Goal: Task Accomplishment & Management: Manage account settings

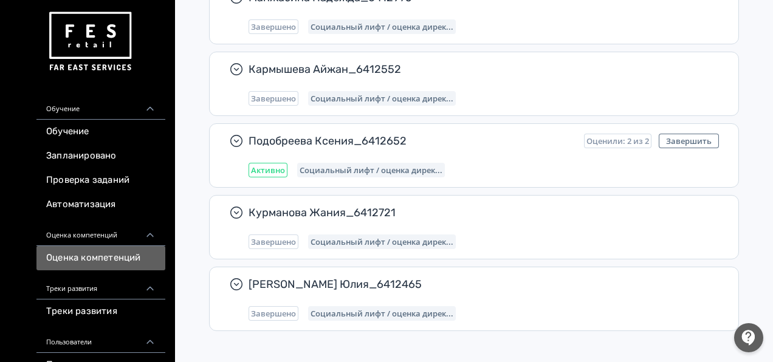
scroll to position [756, 0]
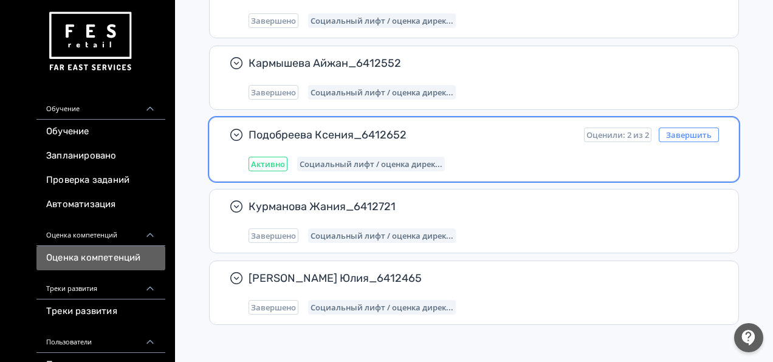
click at [675, 131] on button "Завершить" at bounding box center [688, 135] width 60 height 15
click at [400, 149] on div "Подобреева Ксения_6412652 Оценили: 2 из 2 Завершить Активно Социальный лифт / о…" at bounding box center [483, 150] width 470 height 44
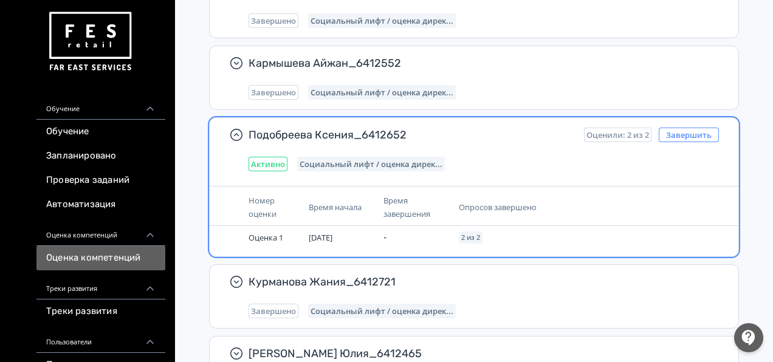
click at [683, 129] on button "Завершить" at bounding box center [688, 135] width 60 height 15
click at [346, 142] on div "Подобреева Ксения_6412652 Оценили: 2 из 2 Завершить Активно Социальный лифт / о…" at bounding box center [483, 150] width 470 height 44
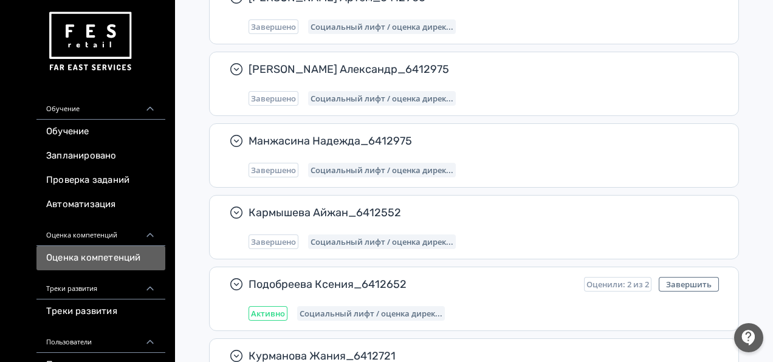
scroll to position [634, 0]
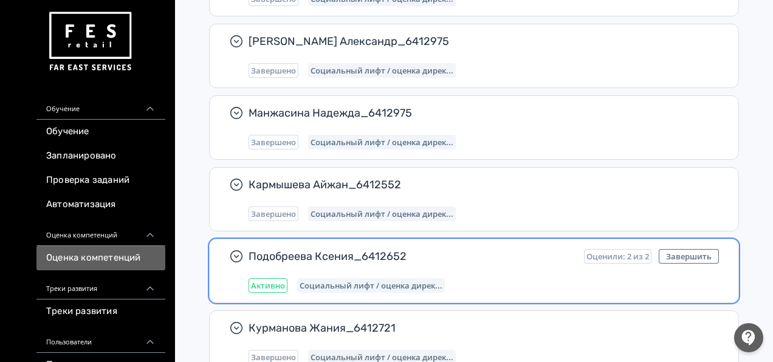
click at [309, 258] on span "Подобреева Ксения_6412652" at bounding box center [411, 256] width 326 height 15
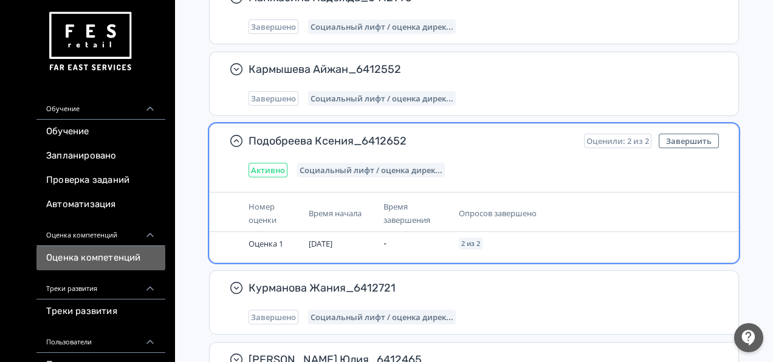
scroll to position [756, 0]
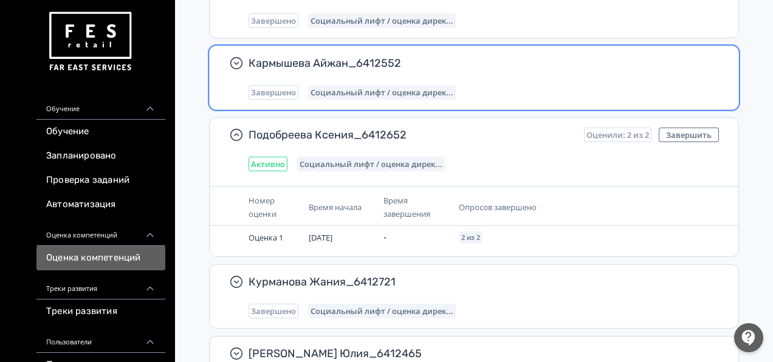
click at [336, 78] on div "[PERSON_NAME] Айжан_6412552 Завершено Социальный лифт / оценка дирек..." at bounding box center [483, 78] width 470 height 44
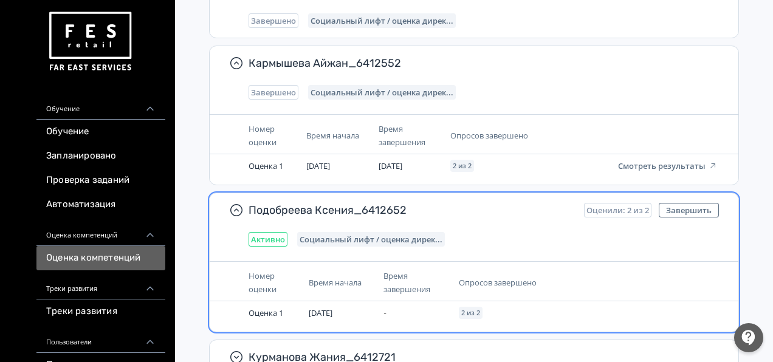
click at [340, 242] on div "Подобреева Ксения_6412652 Оценили: 2 из 2 Завершить Активно Социальный лифт / о…" at bounding box center [474, 224] width 528 height 63
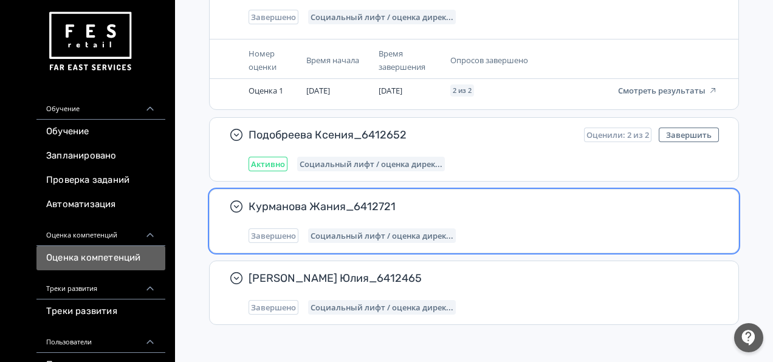
scroll to position [770, 0]
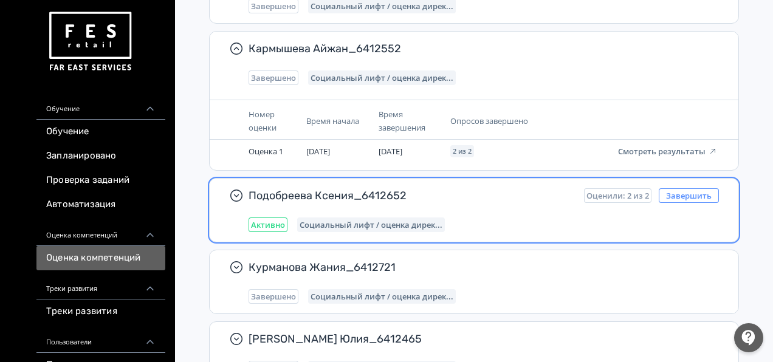
click at [685, 193] on button "Завершить" at bounding box center [688, 195] width 60 height 15
click at [686, 192] on button "Завершить" at bounding box center [688, 195] width 60 height 15
click at [271, 220] on span "Активно" at bounding box center [268, 225] width 34 height 10
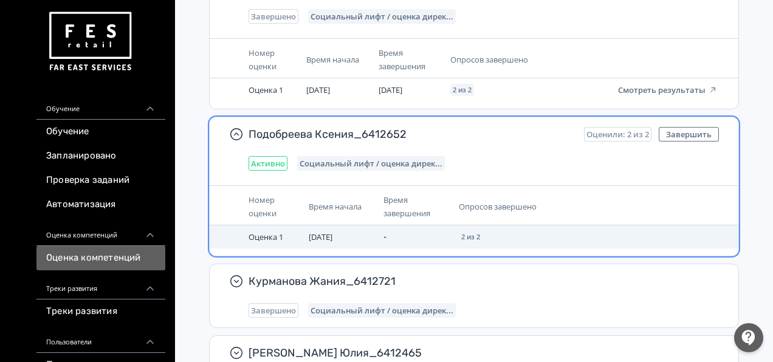
scroll to position [892, 0]
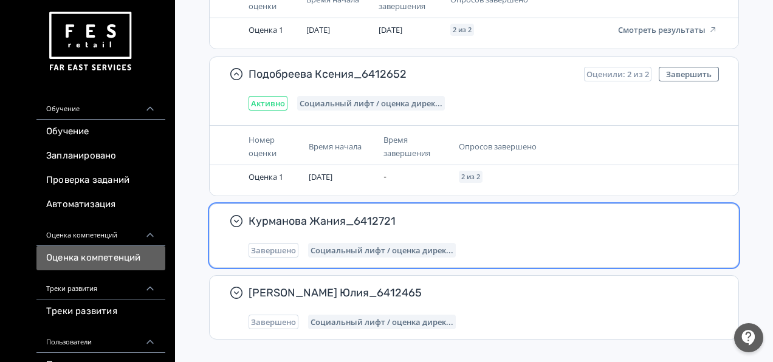
click at [405, 236] on div "Курманова Жания_6412721 Завершено Социальный лифт / оценка дирек..." at bounding box center [483, 236] width 470 height 44
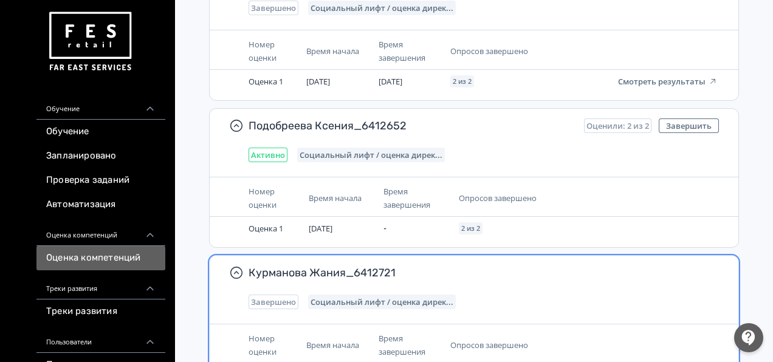
scroll to position [831, 0]
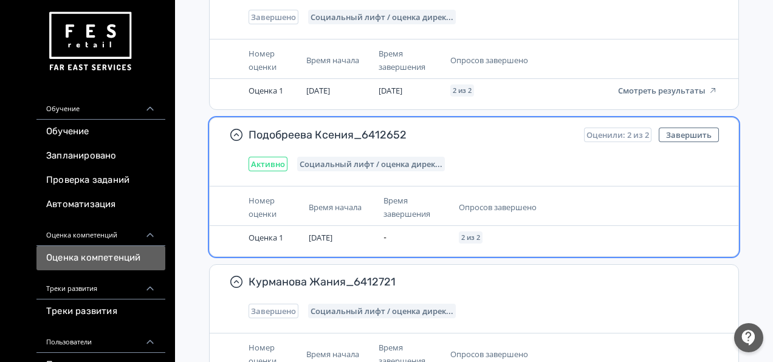
click at [429, 165] on div "Социальный лифт / оценка дирек..." at bounding box center [371, 164] width 148 height 15
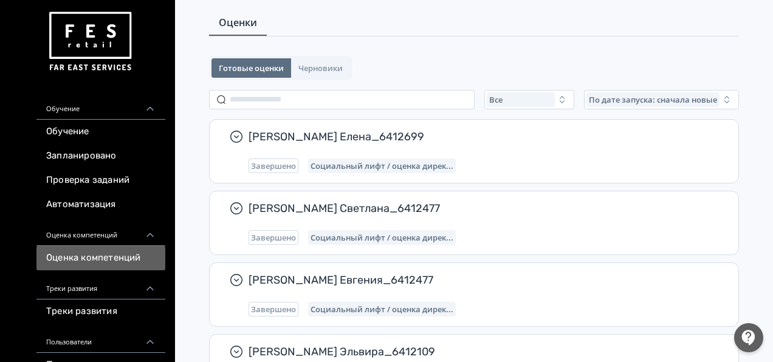
scroll to position [0, 0]
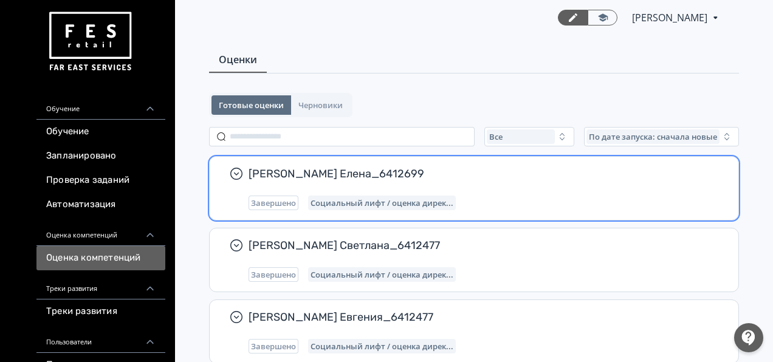
click at [425, 193] on div "[PERSON_NAME] Елена_6412699 Завершено Социальный лифт / оценка дирек..." at bounding box center [483, 188] width 470 height 44
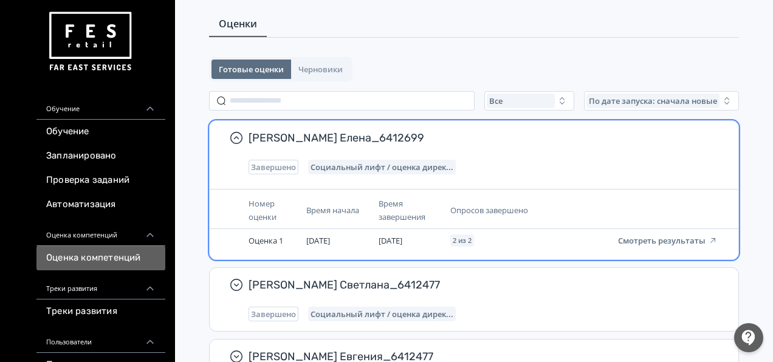
scroll to position [61, 0]
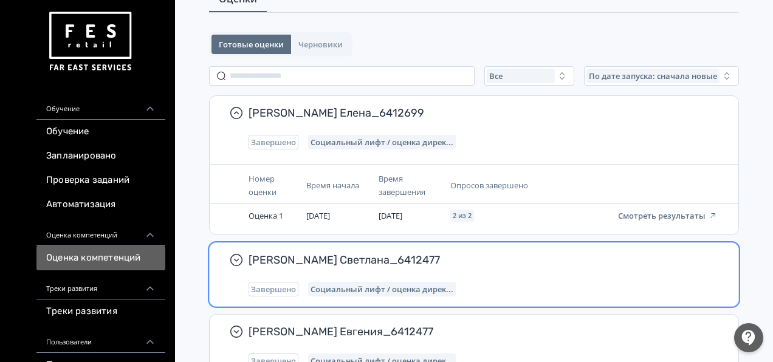
click at [398, 263] on span "[PERSON_NAME] Светлана_6412477" at bounding box center [478, 260] width 460 height 15
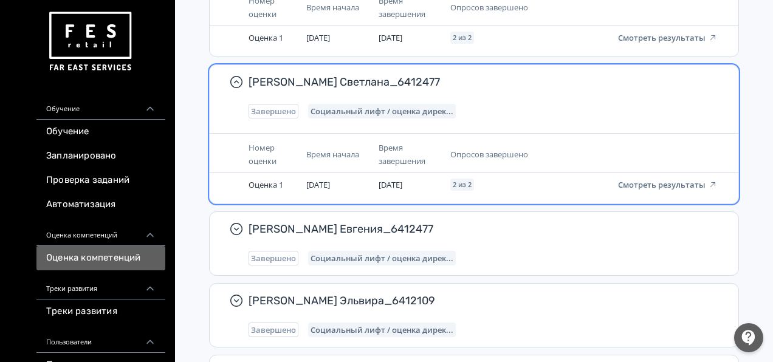
scroll to position [304, 0]
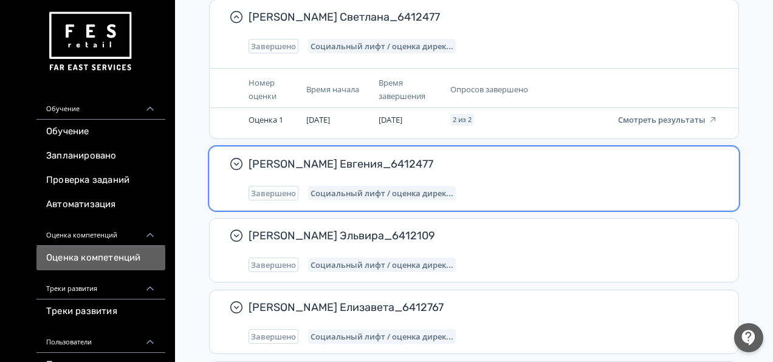
click at [403, 191] on span "Социальный лифт / оценка дирек..." at bounding box center [381, 193] width 143 height 10
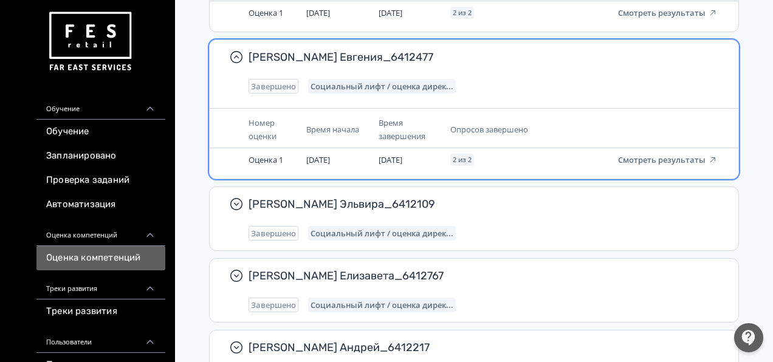
scroll to position [425, 0]
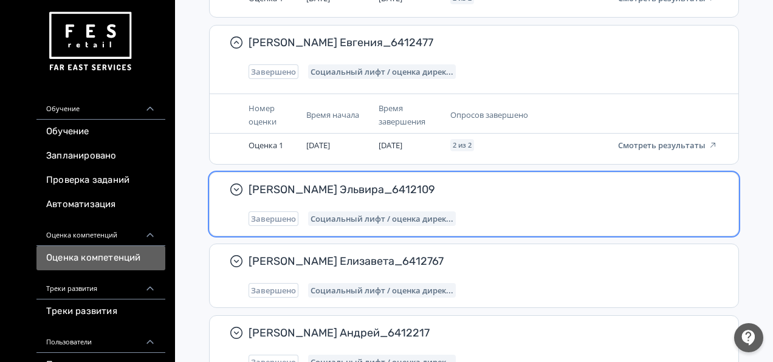
click at [395, 214] on span "Социальный лифт / оценка дирек..." at bounding box center [381, 219] width 143 height 10
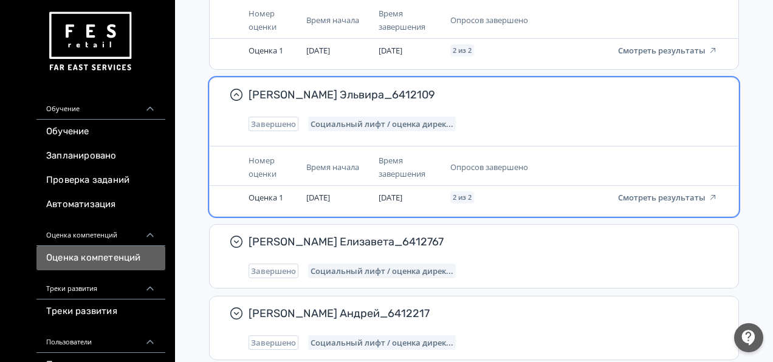
scroll to position [607, 0]
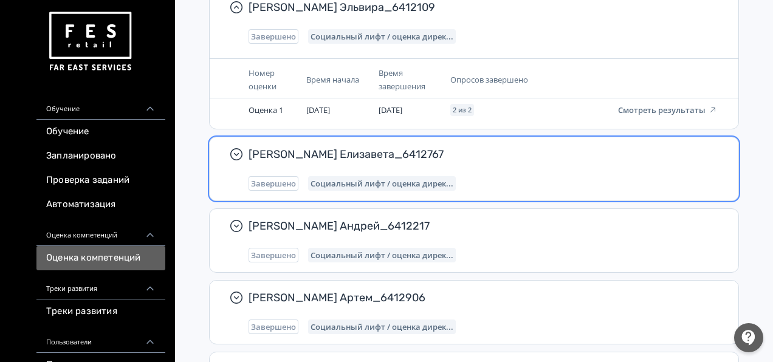
click at [409, 179] on span "Социальный лифт / оценка дирек..." at bounding box center [381, 184] width 143 height 10
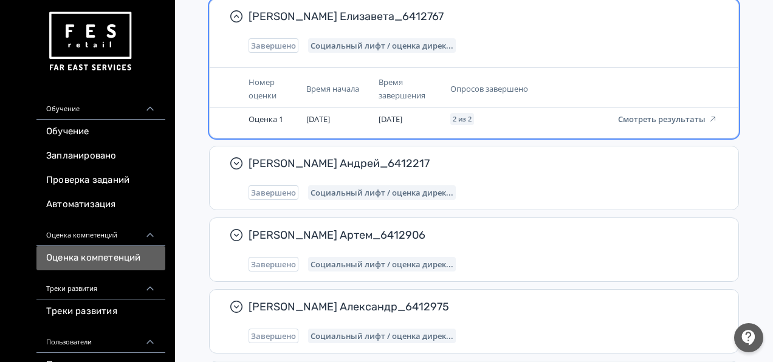
scroll to position [790, 0]
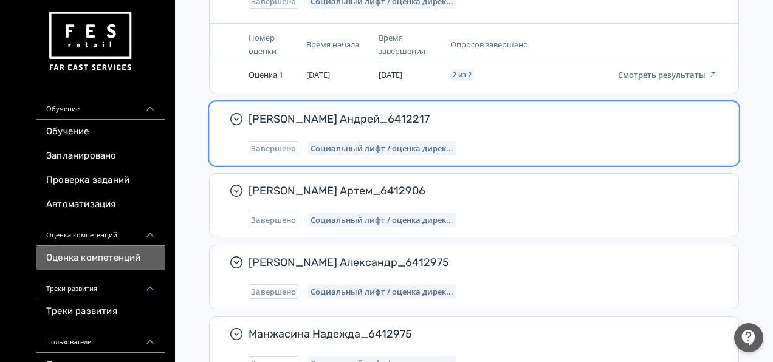
click at [417, 143] on span "Социальный лифт / оценка дирек..." at bounding box center [381, 148] width 143 height 10
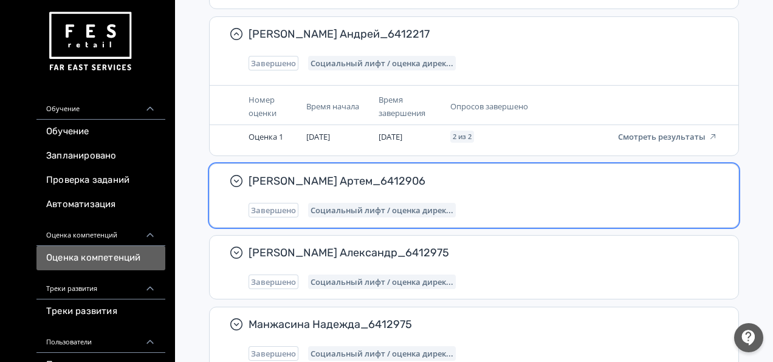
scroll to position [911, 0]
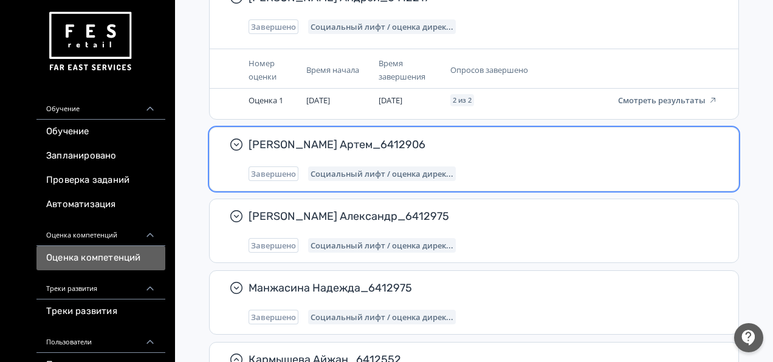
click at [415, 162] on div "[PERSON_NAME] Артем_6412906 Завершено Социальный лифт / оценка дирек..." at bounding box center [483, 159] width 470 height 44
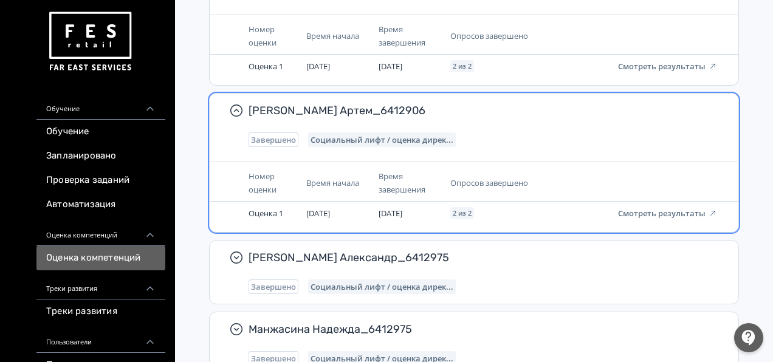
scroll to position [1033, 0]
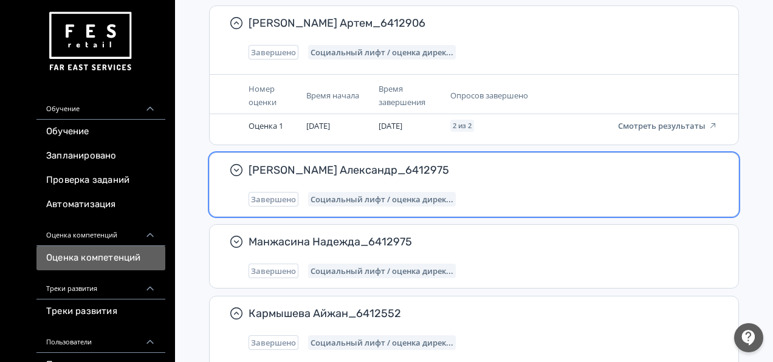
click at [422, 177] on div "[PERSON_NAME] Александр_6412975 Завершено Социальный лифт / оценка дирек..." at bounding box center [483, 185] width 470 height 44
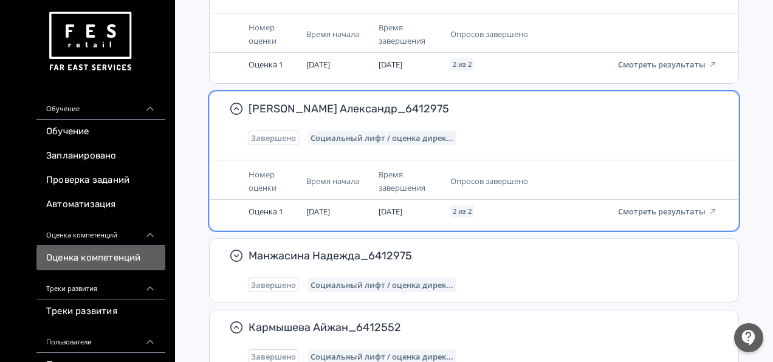
scroll to position [1154, 0]
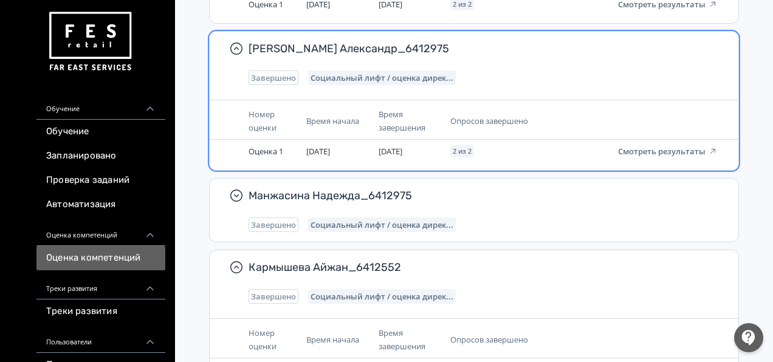
click at [412, 205] on div "Манжасина Надежда_6412975 Завершено Социальный лифт / оценка дирек..." at bounding box center [483, 210] width 470 height 44
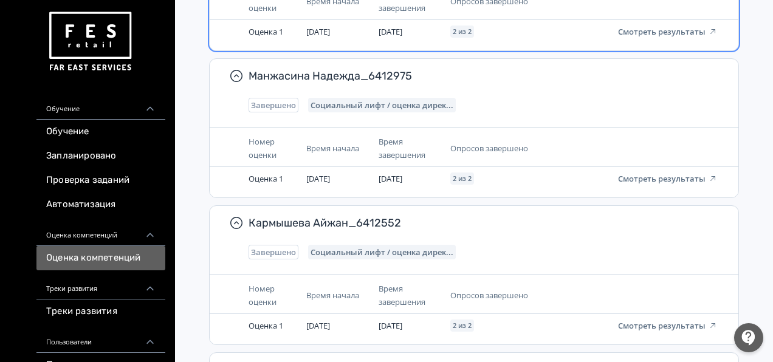
scroll to position [1276, 0]
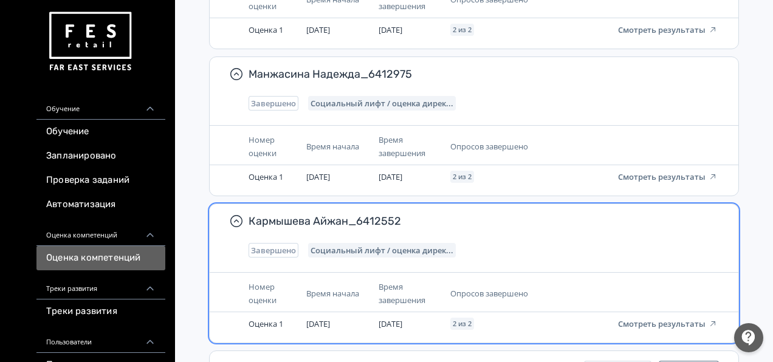
click at [412, 230] on div "[PERSON_NAME] Айжан_6412552 Завершено Социальный лифт / оценка дирек..." at bounding box center [483, 236] width 470 height 44
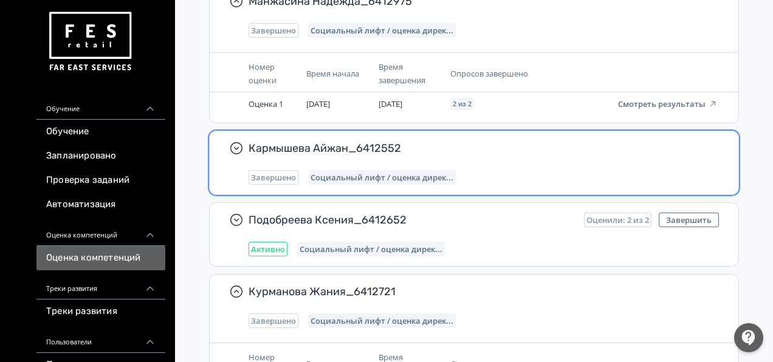
scroll to position [1397, 0]
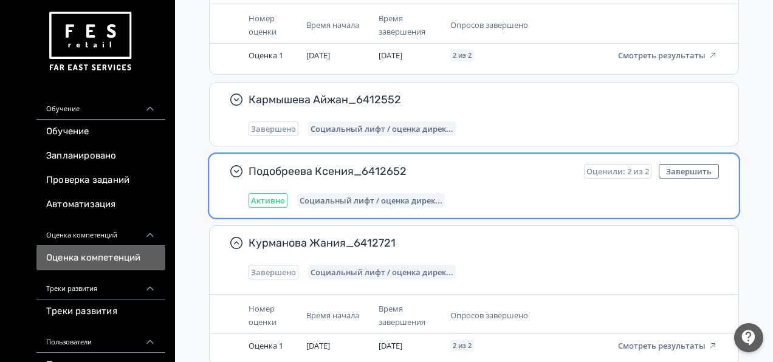
click at [436, 183] on div "Подобреева Ксения_6412652 Оценили: 2 из 2 Завершить Активно Социальный лифт / о…" at bounding box center [483, 186] width 470 height 44
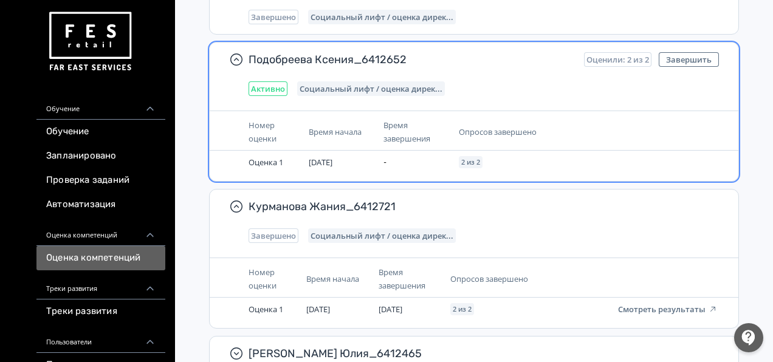
scroll to position [1519, 0]
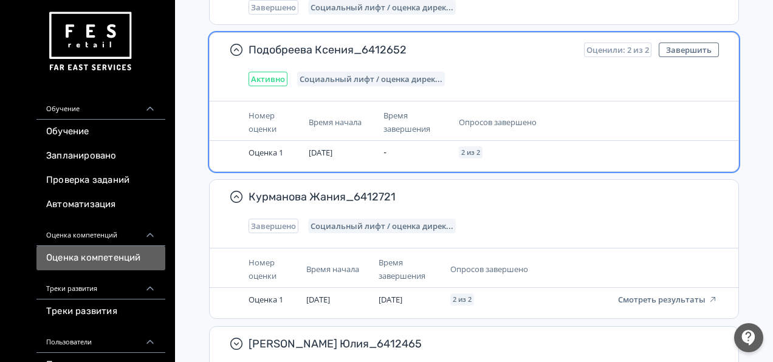
click at [453, 251] on th "Опросов завершено" at bounding box center [529, 269] width 168 height 37
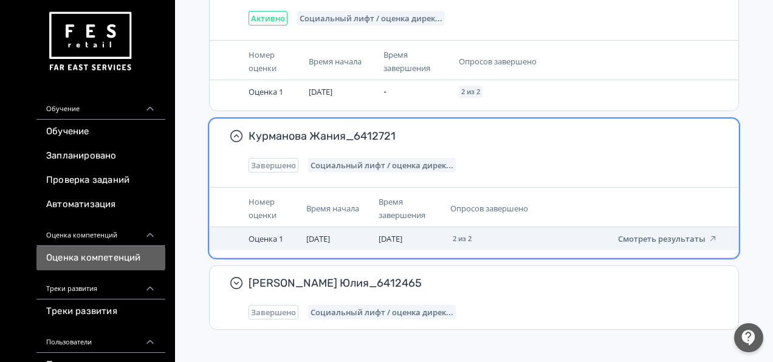
scroll to position [1584, 0]
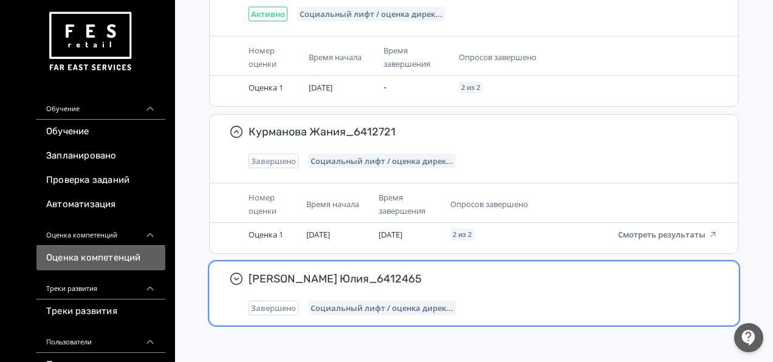
click at [440, 294] on div "[PERSON_NAME] Юлия_6412465 Завершено Социальный лифт / оценка дирек..." at bounding box center [483, 294] width 470 height 44
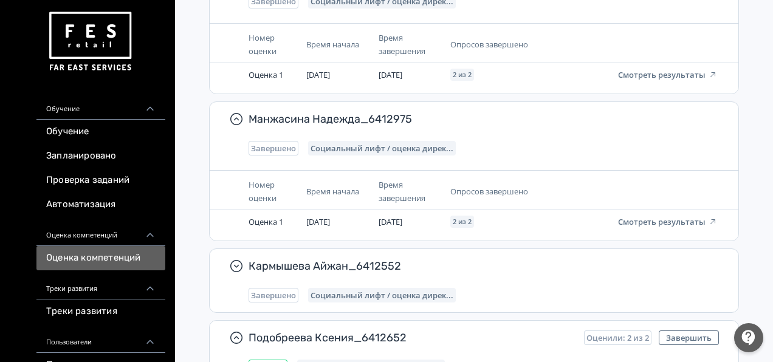
scroll to position [1219, 0]
